Goal: Use online tool/utility: Utilize a website feature to perform a specific function

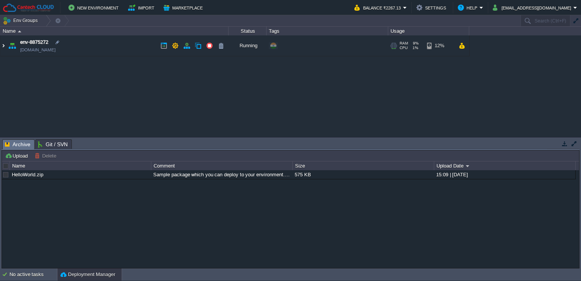
click at [4, 43] on img at bounding box center [3, 45] width 6 height 21
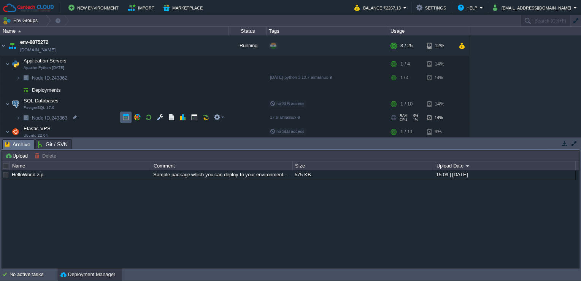
scroll to position [14, 0]
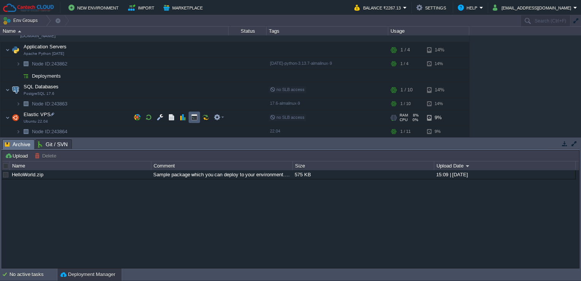
click at [193, 118] on button "button" at bounding box center [194, 117] width 7 height 7
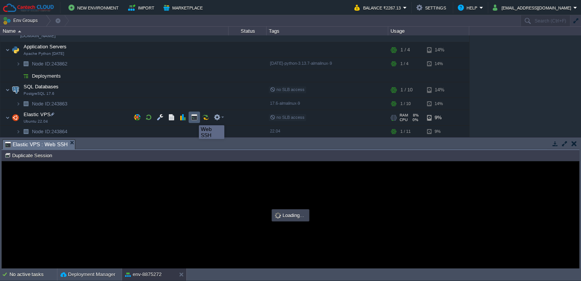
scroll to position [0, 0]
type input "#000000"
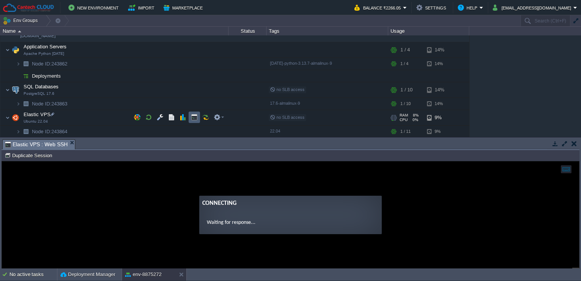
click at [190, 117] on td at bounding box center [194, 116] width 11 height 11
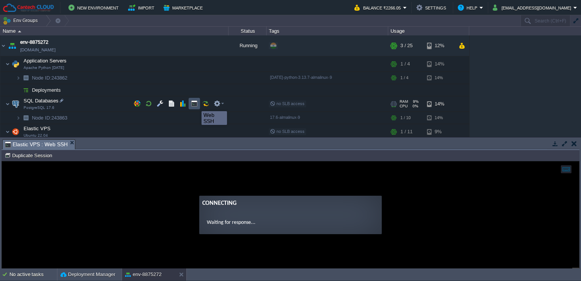
click at [196, 104] on button "button" at bounding box center [194, 103] width 7 height 7
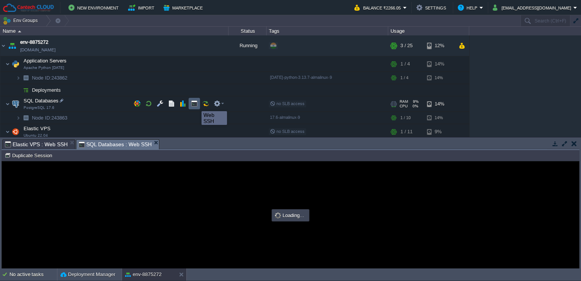
type input "#000000"
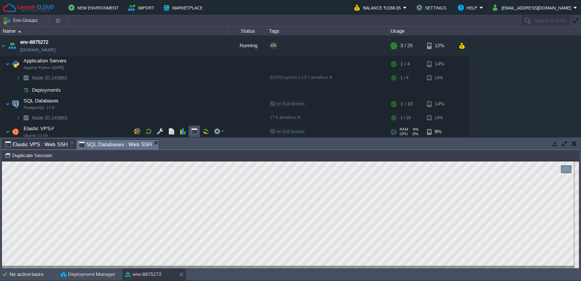
click at [197, 131] on button "button" at bounding box center [194, 131] width 7 height 7
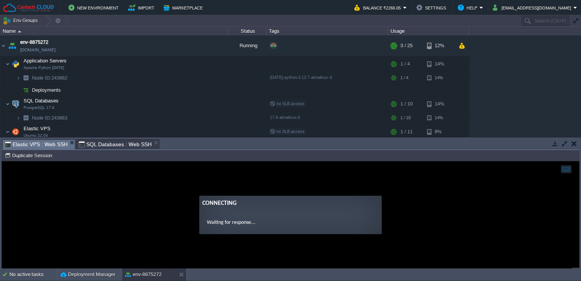
click at [89, 147] on span "SQL Databases : Web SSH" at bounding box center [115, 144] width 73 height 9
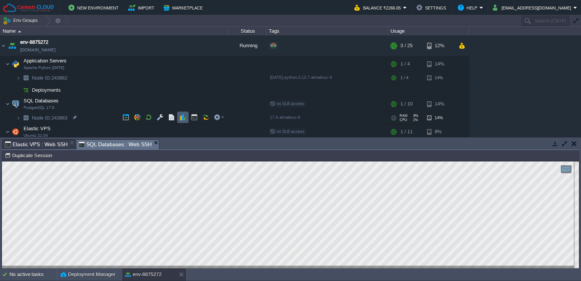
scroll to position [14, 0]
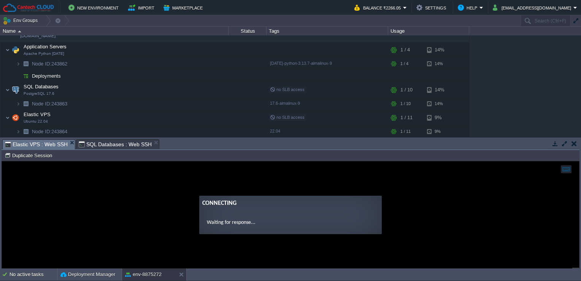
click at [47, 142] on span "Elastic VPS : Web SSH" at bounding box center [36, 145] width 63 height 10
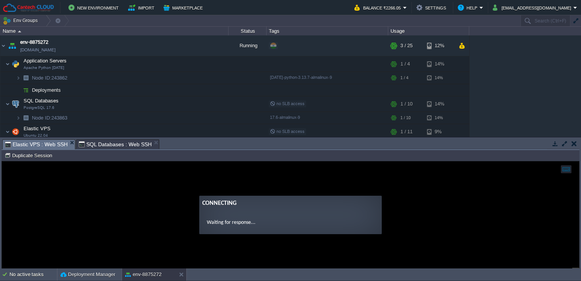
click at [349, 227] on form "Connecting Waiting for response..." at bounding box center [290, 215] width 183 height 38
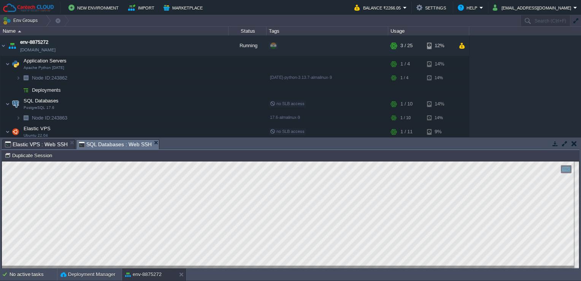
click at [124, 146] on span "SQL Databases : Web SSH" at bounding box center [115, 145] width 73 height 10
click at [17, 115] on img at bounding box center [18, 118] width 5 height 12
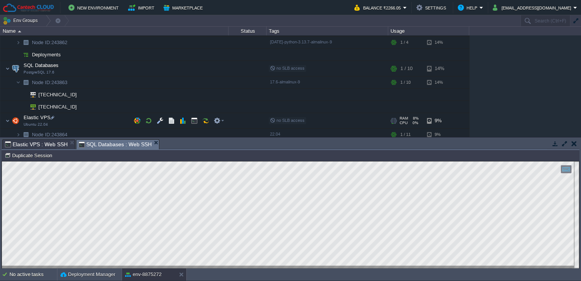
scroll to position [38, 0]
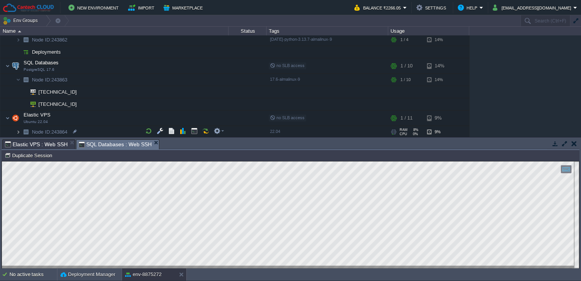
click at [18, 134] on img at bounding box center [18, 132] width 5 height 12
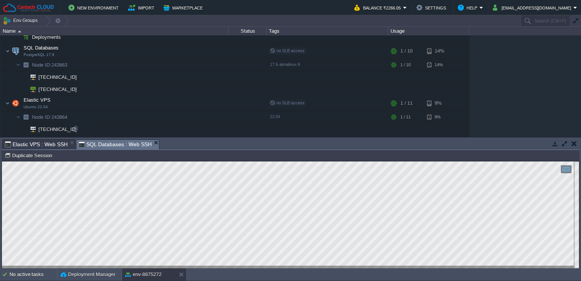
scroll to position [62, 0]
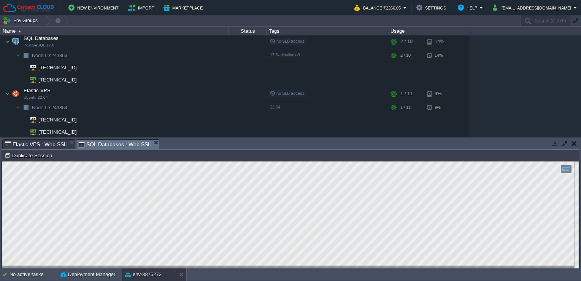
drag, startPoint x: 213, startPoint y: 151, endPoint x: 219, endPoint y: 149, distance: 6.5
click at [219, 149] on div "Tasks Activity Log Archive Git / SVN Elastic VPS : Web SSH SQL Databases : Web …" at bounding box center [290, 202] width 581 height 131
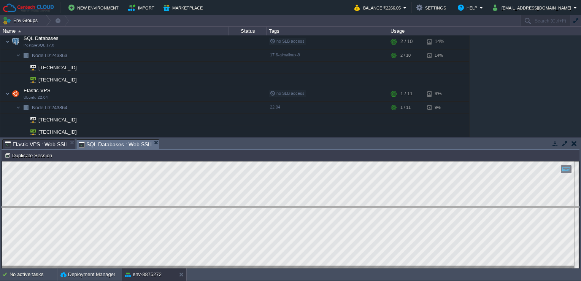
drag, startPoint x: 219, startPoint y: 149, endPoint x: 219, endPoint y: 215, distance: 66.2
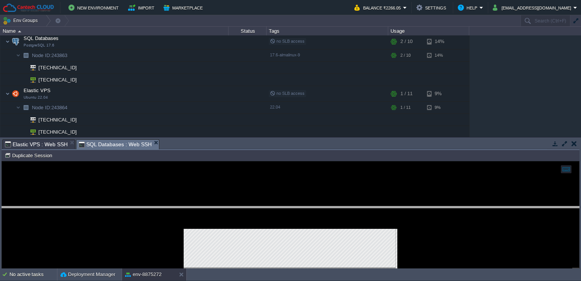
scroll to position [0, 0]
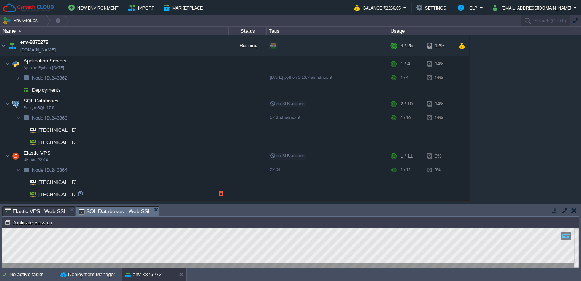
click at [404, 191] on td at bounding box center [428, 194] width 81 height 12
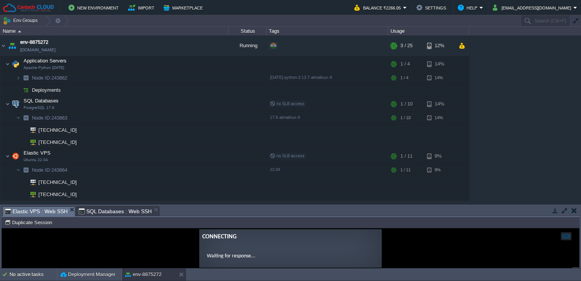
click at [43, 213] on span "Elastic VPS : Web SSH" at bounding box center [36, 212] width 63 height 10
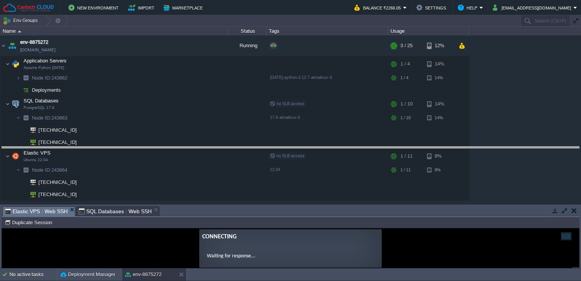
drag, startPoint x: 202, startPoint y: 207, endPoint x: 212, endPoint y: 148, distance: 60.4
click at [212, 148] on body "New Environment Import Marketplace Bonus ₹0.00 Upgrade Account Balance ₹2266.05…" at bounding box center [290, 140] width 581 height 281
